Goal: Check status: Check status

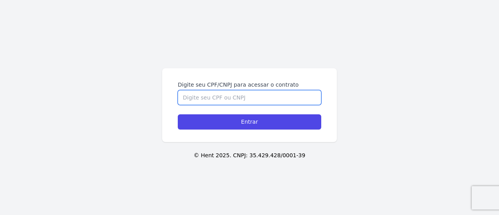
click at [186, 91] on input "Digite seu CPF/CNPJ para acessar o contrato" at bounding box center [250, 97] width 144 height 15
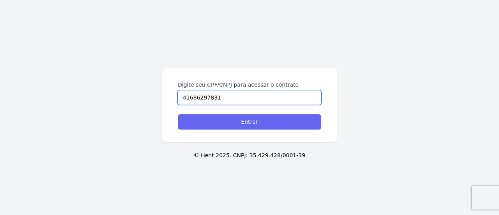
type input "41686297831"
click at [227, 115] on input "Entrar" at bounding box center [250, 121] width 144 height 15
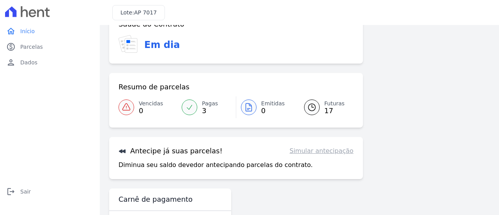
scroll to position [44, 0]
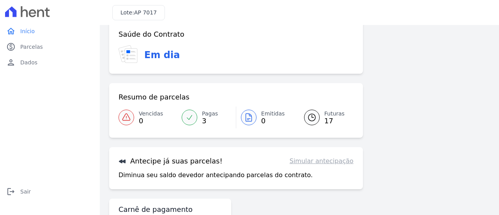
click at [328, 116] on span "Futuras" at bounding box center [335, 114] width 20 height 8
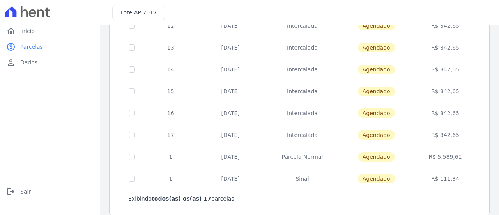
scroll to position [297, 0]
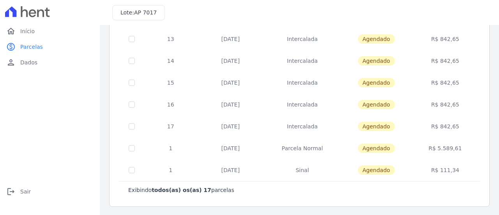
click at [221, 149] on td "[DATE]" at bounding box center [230, 148] width 67 height 22
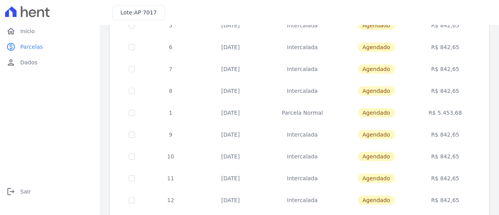
scroll to position [102, 0]
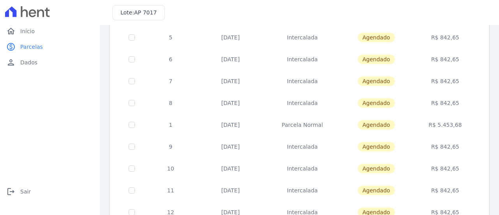
click at [240, 124] on td "[DATE]" at bounding box center [230, 125] width 67 height 22
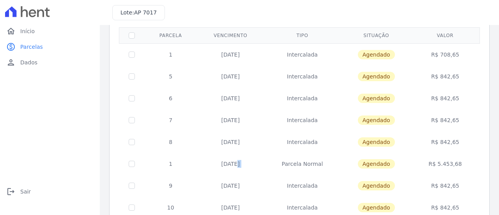
drag, startPoint x: 218, startPoint y: 77, endPoint x: 247, endPoint y: 147, distance: 76.3
click at [236, 79] on td "[DATE]" at bounding box center [230, 77] width 67 height 22
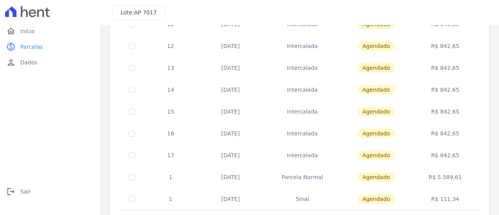
scroll to position [297, 0]
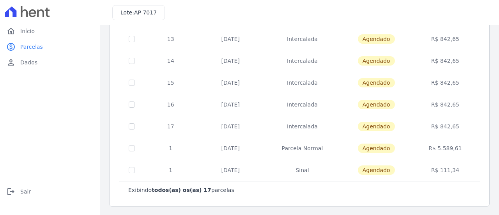
drag, startPoint x: 227, startPoint y: 124, endPoint x: 237, endPoint y: 125, distance: 10.2
click at [237, 125] on td "[DATE]" at bounding box center [230, 126] width 67 height 22
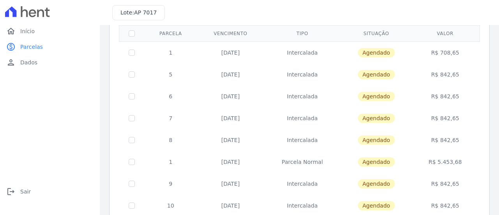
scroll to position [63, 0]
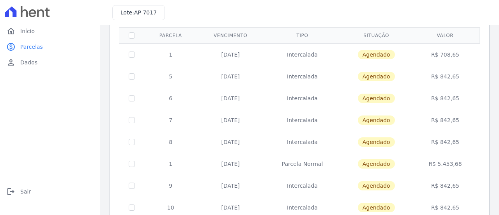
drag, startPoint x: 233, startPoint y: 54, endPoint x: 240, endPoint y: 55, distance: 7.1
click at [237, 54] on td "[DATE]" at bounding box center [230, 54] width 67 height 22
drag, startPoint x: 237, startPoint y: 76, endPoint x: 244, endPoint y: 77, distance: 7.1
click at [244, 76] on td "[DATE]" at bounding box center [230, 77] width 67 height 22
drag, startPoint x: 235, startPoint y: 99, endPoint x: 243, endPoint y: 99, distance: 8.6
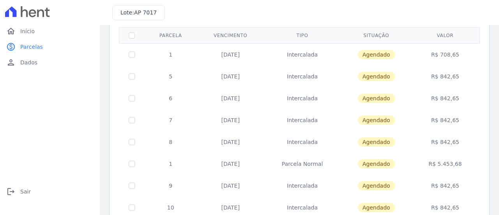
click at [243, 99] on td "[DATE]" at bounding box center [230, 98] width 67 height 22
drag, startPoint x: 231, startPoint y: 121, endPoint x: 241, endPoint y: 121, distance: 10.2
click at [241, 121] on td "[DATE]" at bounding box center [230, 120] width 67 height 22
drag, startPoint x: 237, startPoint y: 141, endPoint x: 242, endPoint y: 142, distance: 5.6
click at [242, 142] on td "[DATE]" at bounding box center [230, 142] width 67 height 22
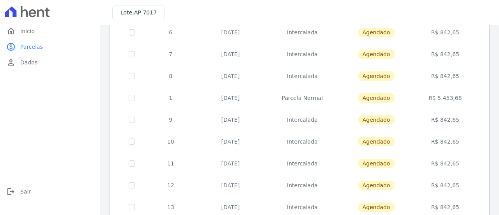
scroll to position [141, 0]
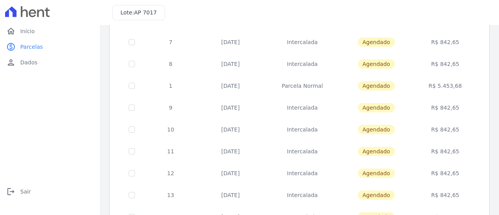
drag, startPoint x: 238, startPoint y: 107, endPoint x: 243, endPoint y: 107, distance: 4.3
click at [242, 107] on td "[DATE]" at bounding box center [230, 108] width 67 height 22
drag, startPoint x: 236, startPoint y: 128, endPoint x: 247, endPoint y: 127, distance: 11.0
click at [247, 127] on td "[DATE]" at bounding box center [230, 130] width 67 height 22
drag, startPoint x: 230, startPoint y: 149, endPoint x: 240, endPoint y: 157, distance: 12.8
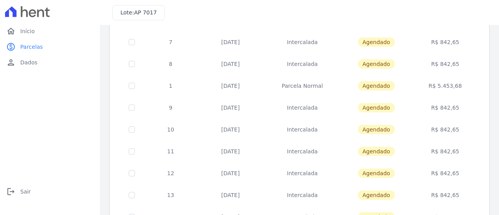
click at [240, 151] on td "[DATE]" at bounding box center [230, 151] width 67 height 22
drag, startPoint x: 236, startPoint y: 174, endPoint x: 245, endPoint y: 173, distance: 9.5
click at [245, 173] on td "[DATE]" at bounding box center [230, 173] width 67 height 22
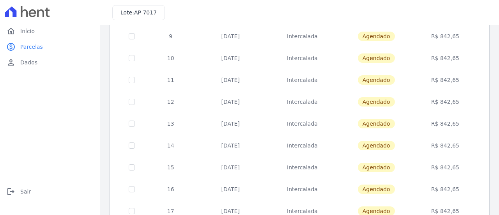
scroll to position [219, 0]
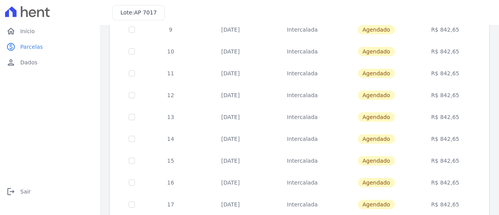
drag, startPoint x: 233, startPoint y: 116, endPoint x: 246, endPoint y: 116, distance: 12.9
click at [246, 116] on td "[DATE]" at bounding box center [230, 117] width 67 height 22
click at [244, 137] on td "[DATE]" at bounding box center [230, 139] width 67 height 22
drag, startPoint x: 227, startPoint y: 159, endPoint x: 237, endPoint y: 160, distance: 10.3
click at [237, 160] on td "[DATE]" at bounding box center [230, 161] width 67 height 22
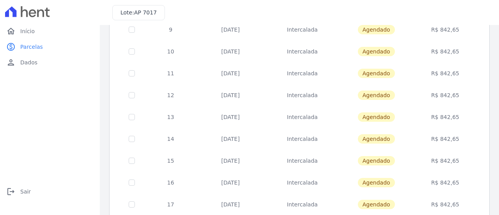
drag, startPoint x: 228, startPoint y: 182, endPoint x: 242, endPoint y: 180, distance: 13.9
click at [238, 180] on td "[DATE]" at bounding box center [230, 183] width 67 height 22
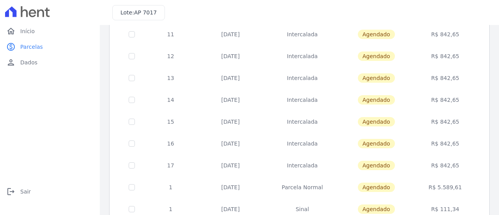
scroll to position [297, 0]
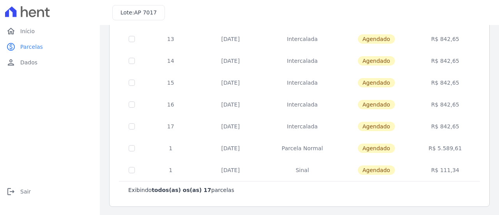
drag, startPoint x: 235, startPoint y: 126, endPoint x: 243, endPoint y: 126, distance: 8.2
click at [243, 126] on td "[DATE]" at bounding box center [230, 126] width 67 height 22
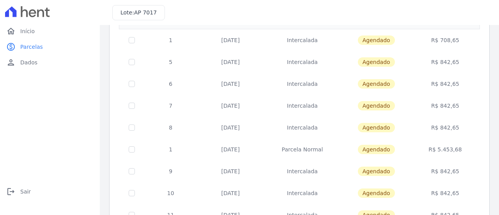
scroll to position [78, 0]
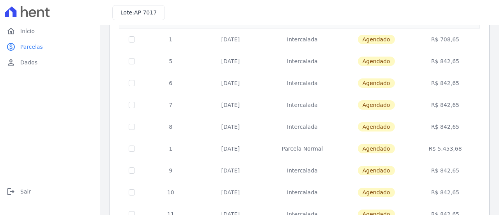
drag, startPoint x: 229, startPoint y: 60, endPoint x: 235, endPoint y: 62, distance: 6.8
click at [235, 62] on td "[DATE]" at bounding box center [230, 61] width 67 height 22
drag, startPoint x: 230, startPoint y: 85, endPoint x: 240, endPoint y: 85, distance: 10.1
click at [240, 85] on td "[DATE]" at bounding box center [230, 83] width 67 height 22
drag, startPoint x: 232, startPoint y: 109, endPoint x: 241, endPoint y: 109, distance: 9.0
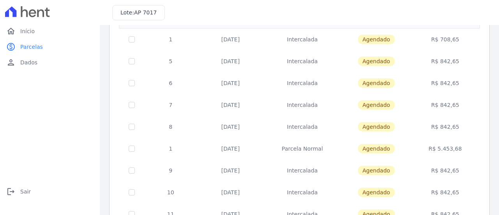
click at [241, 109] on td "[DATE]" at bounding box center [230, 105] width 67 height 22
drag, startPoint x: 230, startPoint y: 128, endPoint x: 244, endPoint y: 128, distance: 14.0
click at [244, 128] on td "[DATE]" at bounding box center [230, 127] width 67 height 22
drag, startPoint x: 236, startPoint y: 169, endPoint x: 246, endPoint y: 178, distance: 13.0
click at [243, 172] on td "[DATE]" at bounding box center [230, 171] width 67 height 22
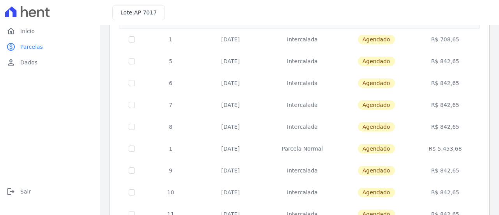
drag, startPoint x: 238, startPoint y: 194, endPoint x: 259, endPoint y: 194, distance: 21.1
click at [252, 194] on td "[DATE]" at bounding box center [230, 192] width 67 height 22
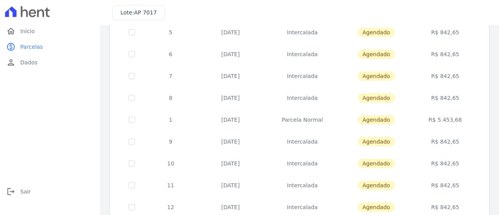
scroll to position [156, 0]
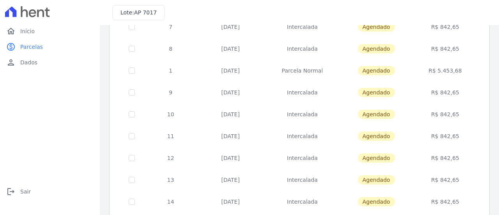
drag, startPoint x: 236, startPoint y: 138, endPoint x: 250, endPoint y: 140, distance: 14.7
click at [248, 137] on td "[DATE]" at bounding box center [230, 136] width 67 height 22
drag, startPoint x: 234, startPoint y: 159, endPoint x: 244, endPoint y: 160, distance: 9.8
click at [243, 160] on td "[DATE]" at bounding box center [230, 158] width 67 height 22
drag, startPoint x: 235, startPoint y: 179, endPoint x: 255, endPoint y: 179, distance: 19.9
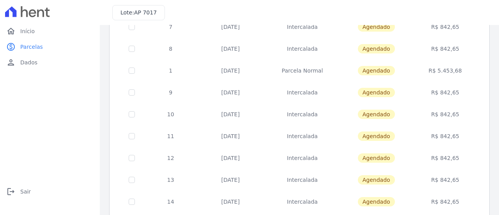
click at [255, 179] on td "[DATE]" at bounding box center [230, 180] width 67 height 22
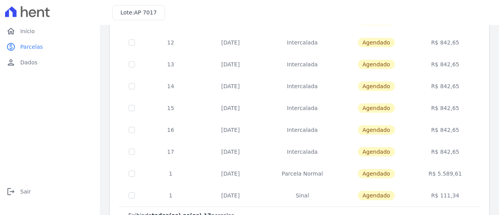
scroll to position [273, 0]
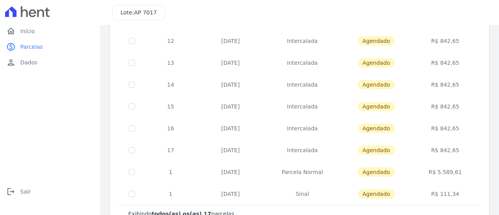
drag, startPoint x: 235, startPoint y: 83, endPoint x: 242, endPoint y: 87, distance: 8.2
click at [242, 85] on td "[DATE]" at bounding box center [230, 85] width 67 height 22
drag, startPoint x: 232, startPoint y: 107, endPoint x: 245, endPoint y: 109, distance: 13.4
click at [245, 109] on td "[DATE]" at bounding box center [230, 107] width 67 height 22
drag, startPoint x: 240, startPoint y: 128, endPoint x: 256, endPoint y: 129, distance: 16.0
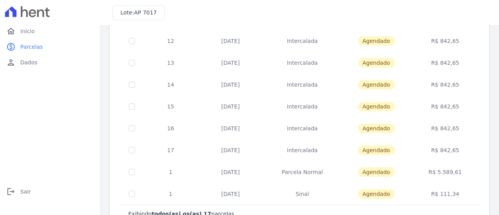
click at [249, 128] on td "[DATE]" at bounding box center [230, 128] width 67 height 22
drag, startPoint x: 232, startPoint y: 147, endPoint x: 256, endPoint y: 147, distance: 24.2
click at [245, 147] on td "[DATE]" at bounding box center [230, 150] width 67 height 22
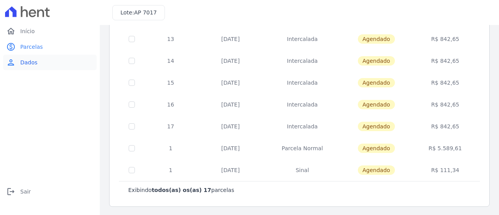
scroll to position [0, 0]
